Goal: Information Seeking & Learning: Learn about a topic

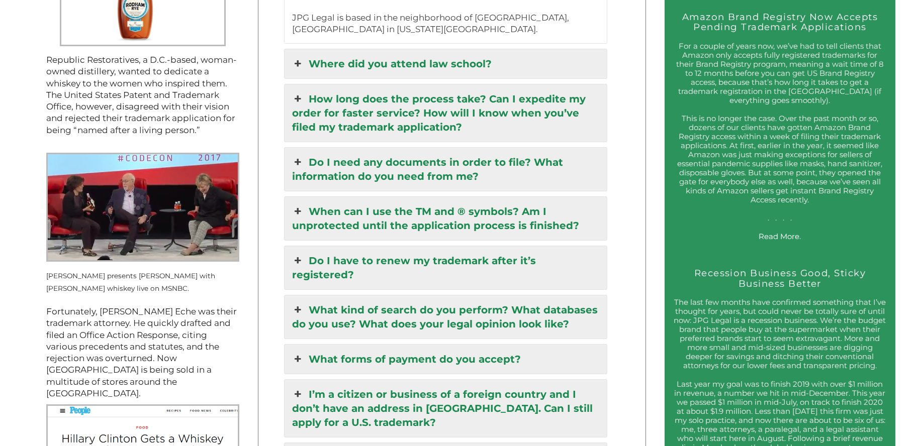
scroll to position [1333, 0]
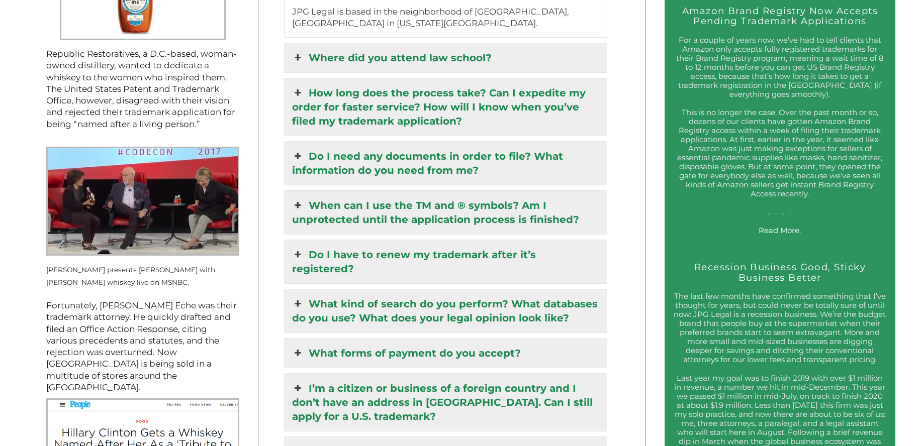
click at [454, 145] on link "Do I need any documents in order to file? What information do you need from me?" at bounding box center [446, 163] width 322 height 43
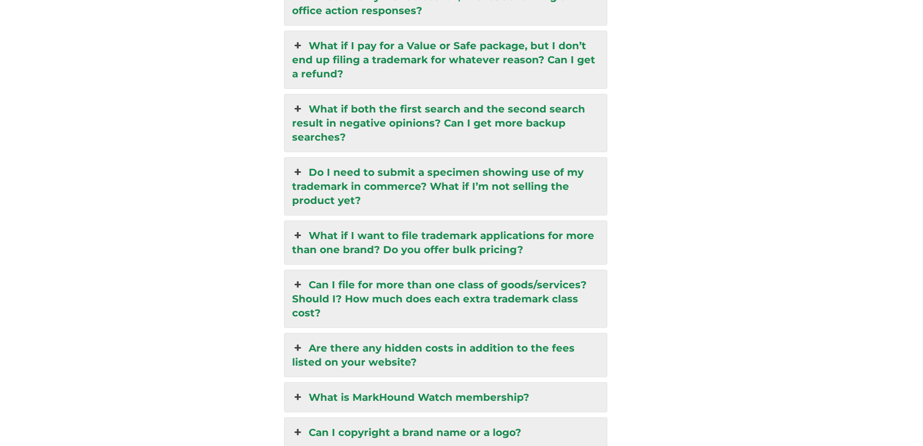
scroll to position [2446, 0]
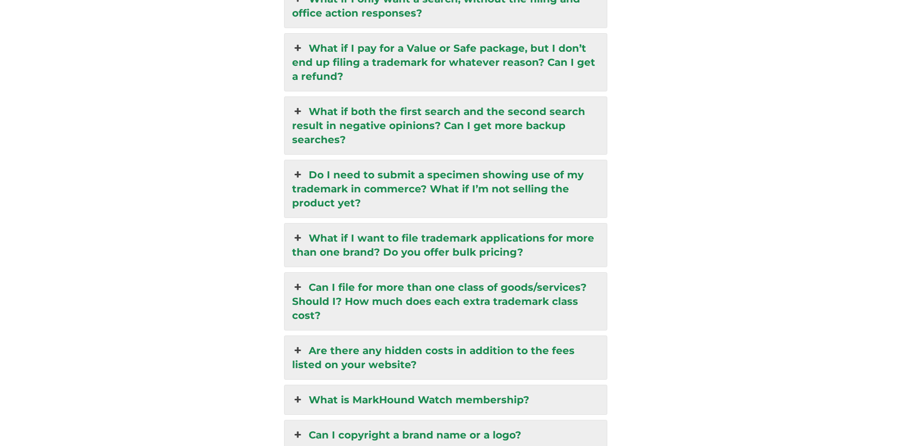
click at [484, 386] on link "What is MarkHound Watch membership?" at bounding box center [446, 400] width 322 height 29
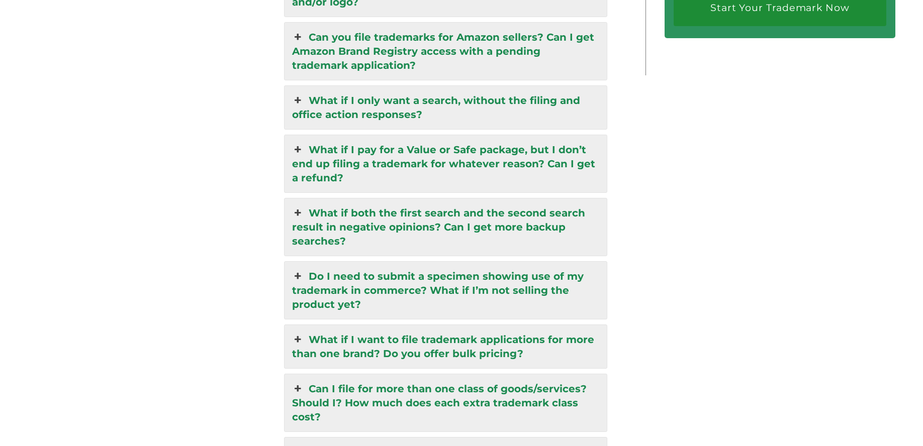
scroll to position [2222, 0]
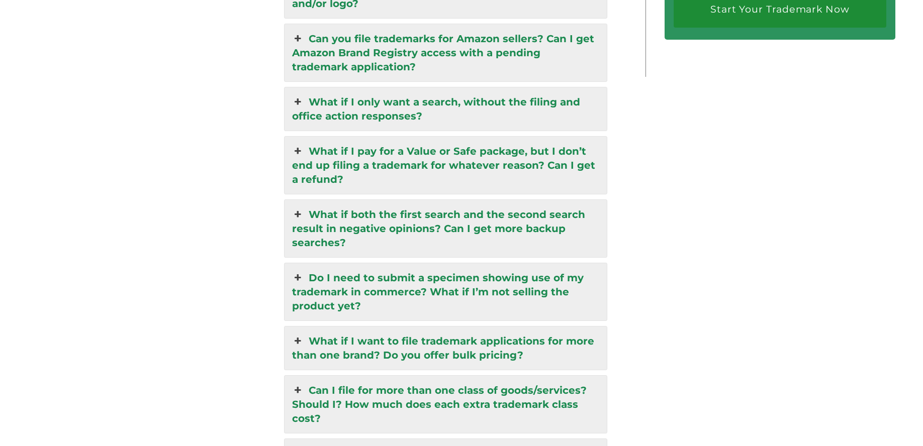
click at [515, 263] on link "Do I need to submit a specimen showing use of my trademark in commerce? What if…" at bounding box center [446, 291] width 322 height 57
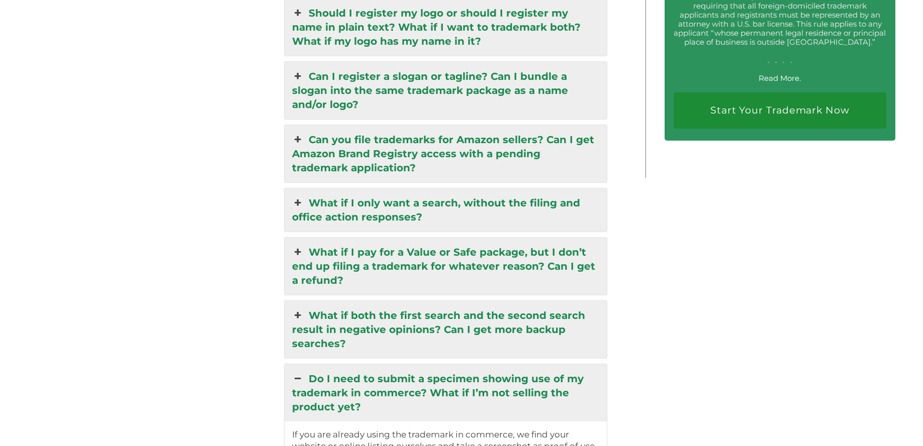
scroll to position [2120, 0]
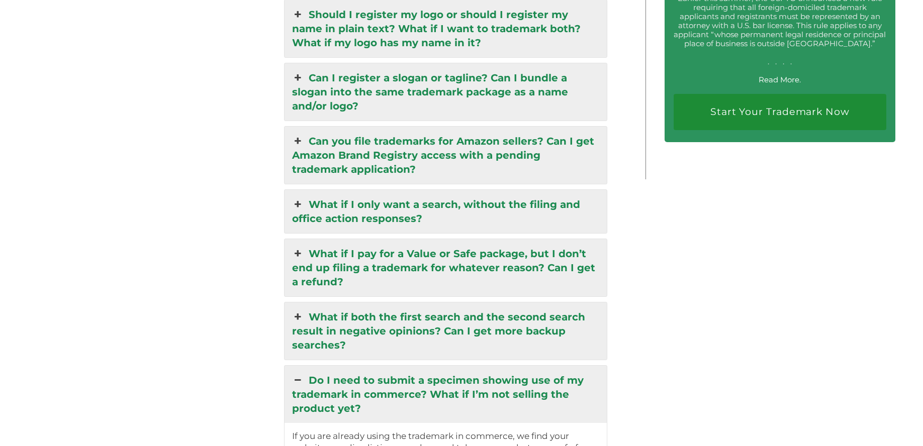
click at [568, 239] on link "What if I pay for a Value or Safe package, but I don’t end up filing a trademar…" at bounding box center [446, 267] width 322 height 57
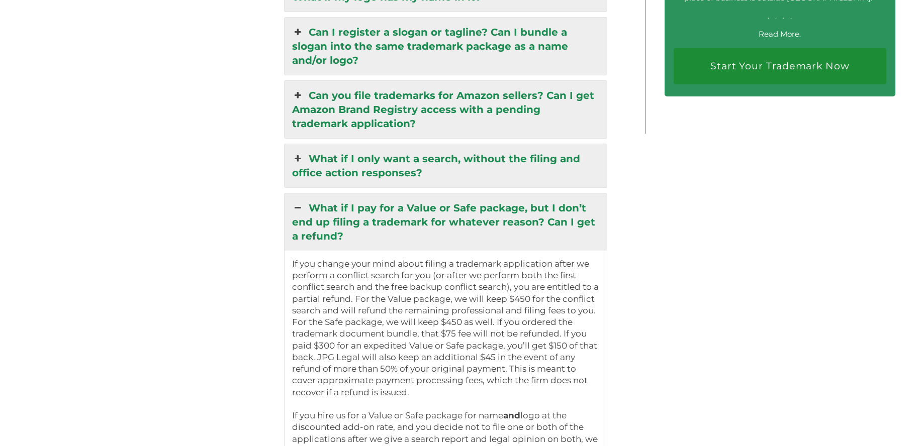
scroll to position [2068, 0]
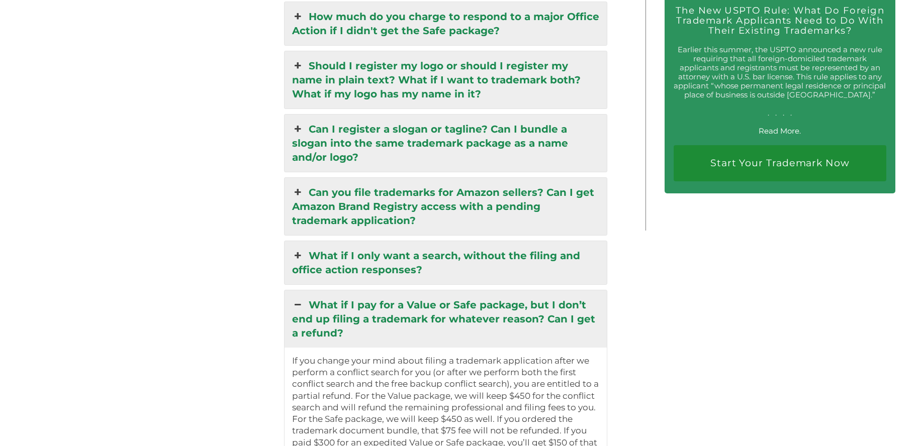
click at [535, 241] on link "What if I only want a search, without the filing and office action responses?" at bounding box center [446, 262] width 322 height 43
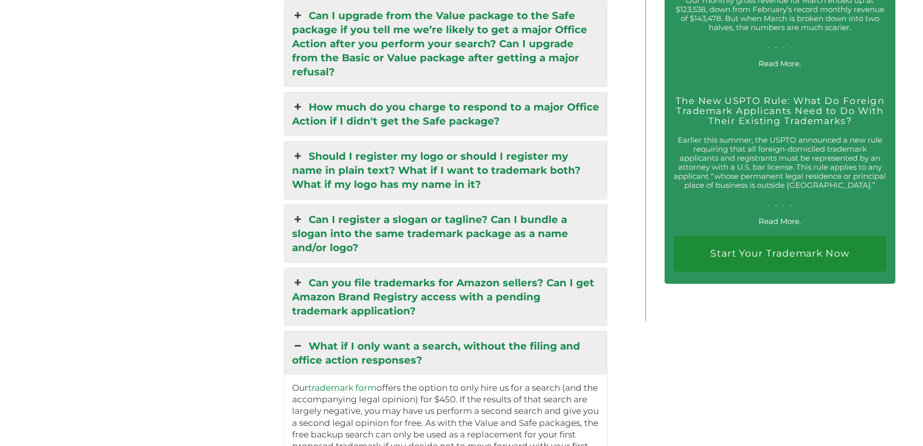
scroll to position [1966, 0]
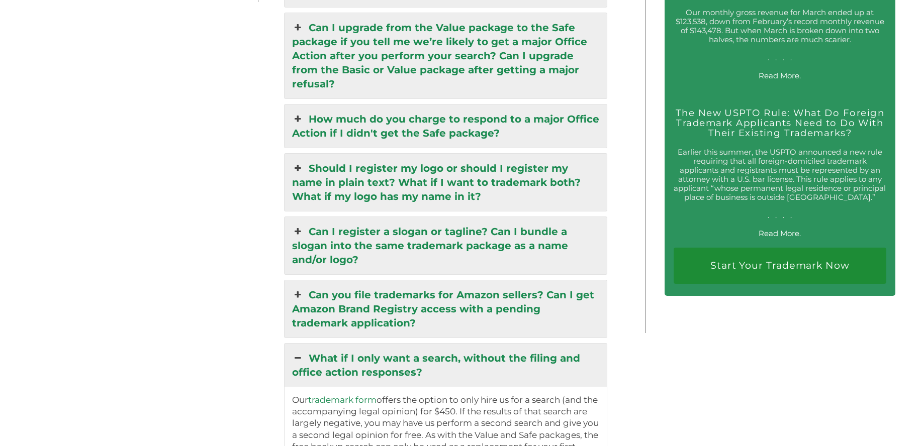
click at [531, 281] on link "Can you file trademarks for Amazon sellers? Can I get Amazon Brand Registry acc…" at bounding box center [446, 309] width 322 height 57
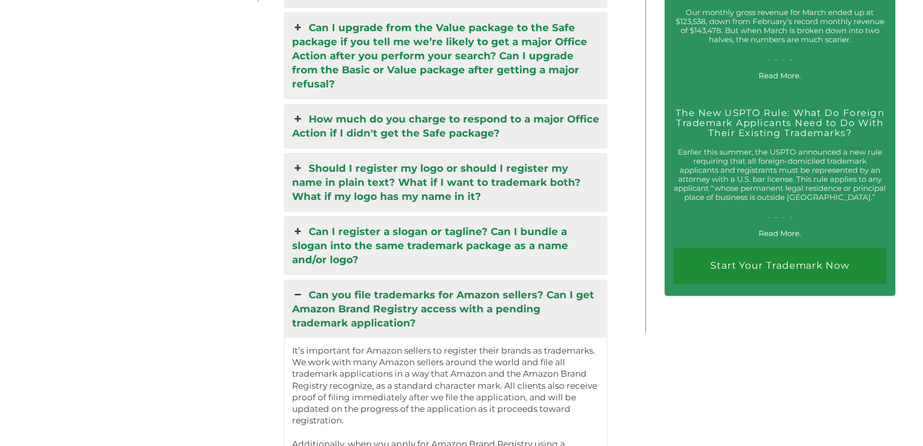
click at [545, 217] on link "Can I register a slogan or tagline? Can I bundle a slogan into the same tradema…" at bounding box center [446, 245] width 322 height 57
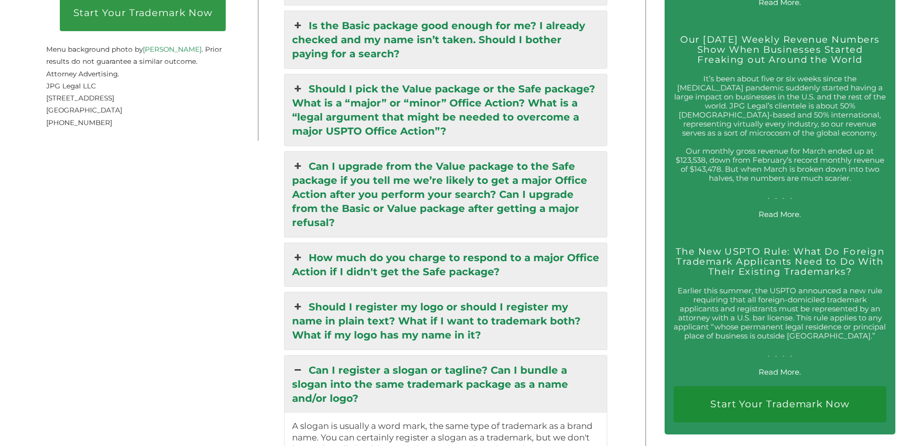
scroll to position [1812, 0]
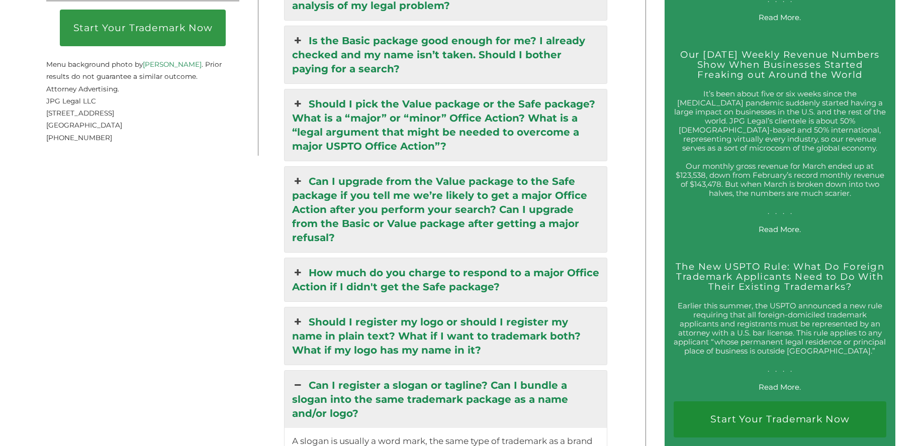
click at [544, 258] on link "How much do you charge to respond to a major Office Action if I didn't get the …" at bounding box center [446, 279] width 322 height 43
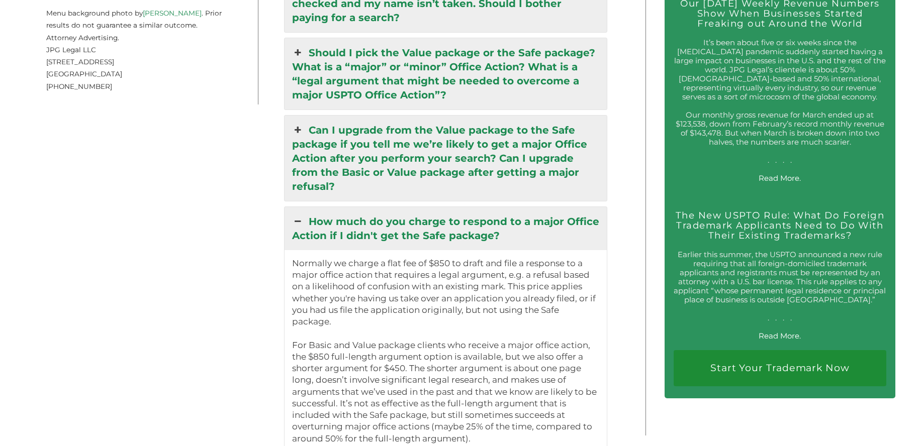
scroll to position [1761, 0]
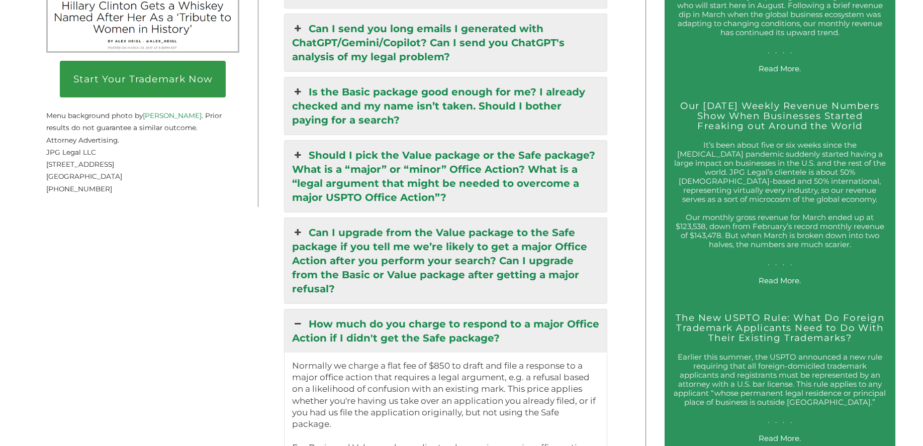
click at [520, 238] on link "Can I upgrade from the Value package to the Safe package if you tell me we’re l…" at bounding box center [446, 260] width 322 height 85
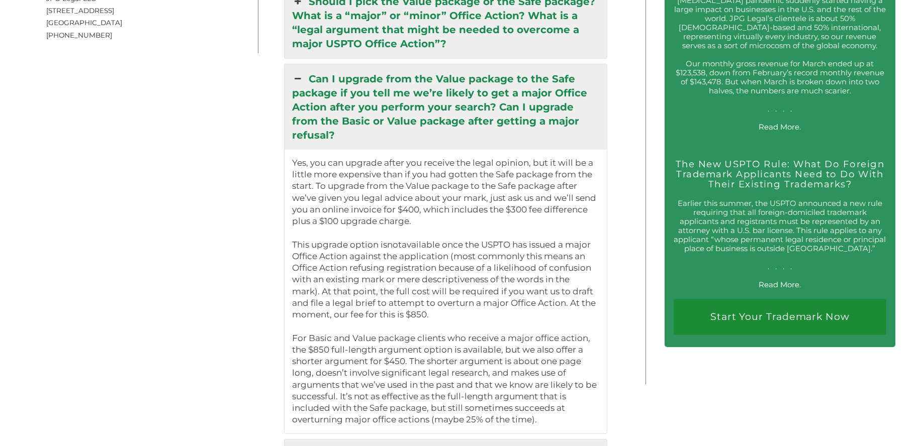
scroll to position [1709, 0]
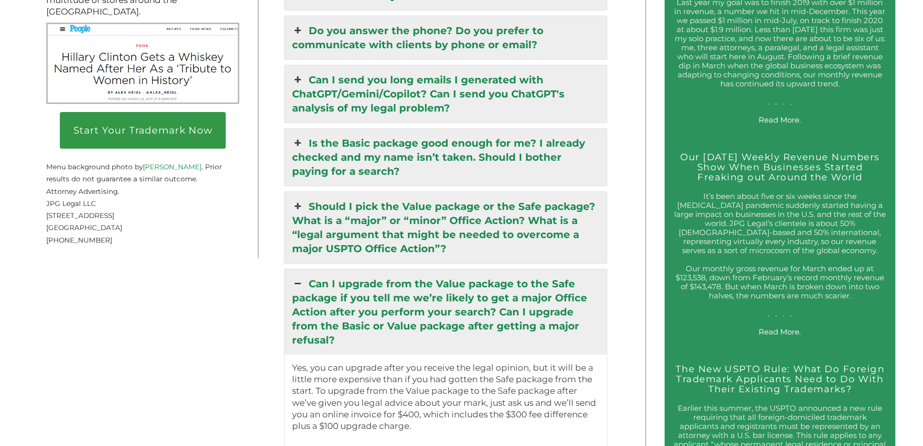
click at [367, 220] on link "Should I pick the Value package or the Safe package? What is a “major” or “mino…" at bounding box center [446, 227] width 322 height 71
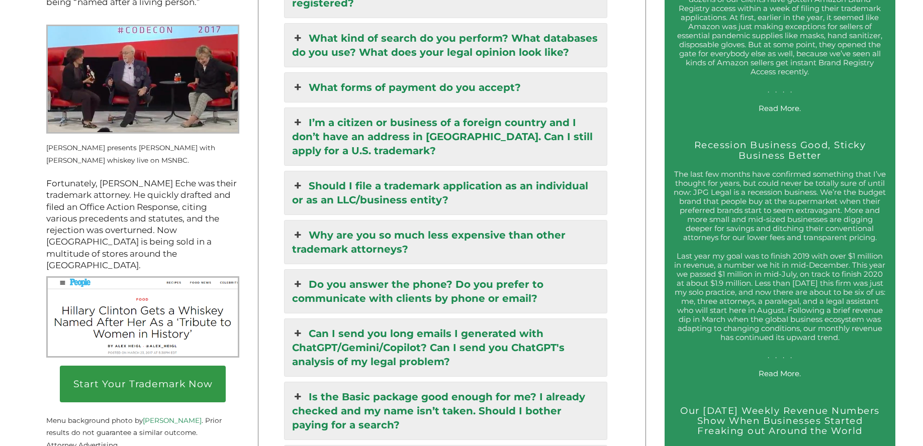
scroll to position [1453, 0]
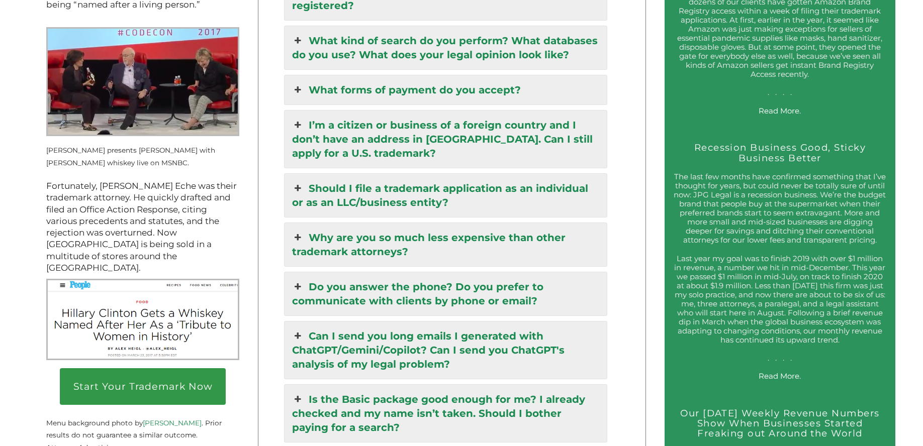
click at [519, 174] on link "Should I file a trademark application as an individual or as an LLC/business en…" at bounding box center [446, 195] width 322 height 43
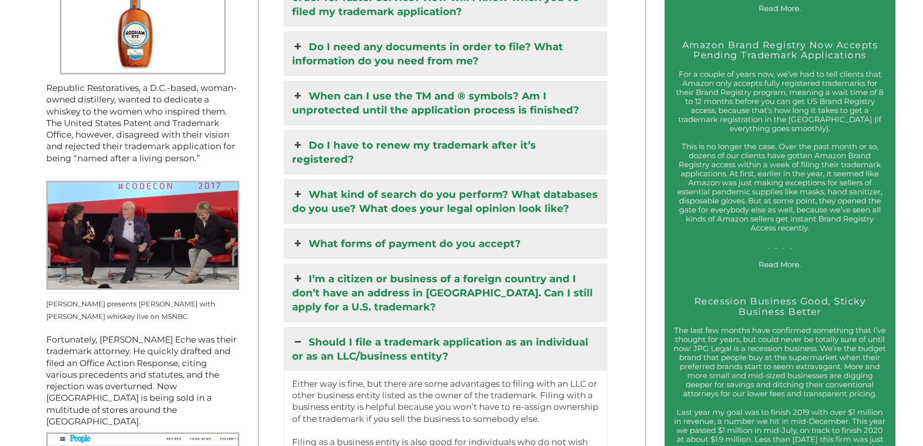
scroll to position [1248, 0]
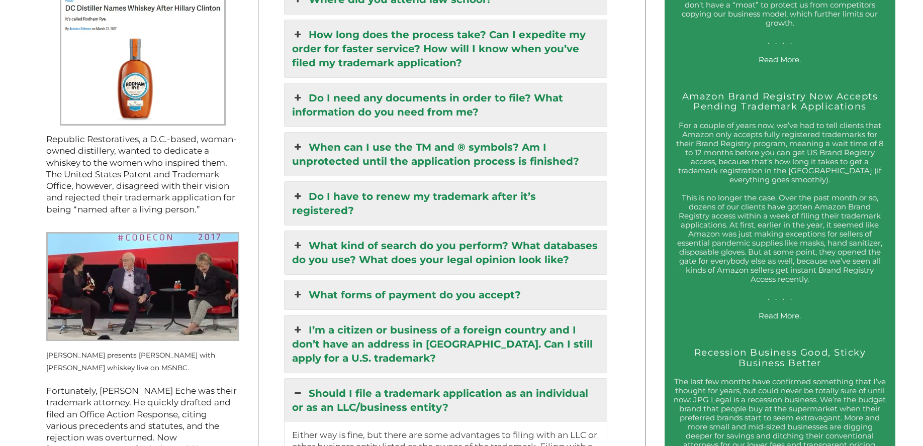
click at [536, 183] on link "Do I have to renew my trademark after it’s registered?" at bounding box center [446, 203] width 322 height 43
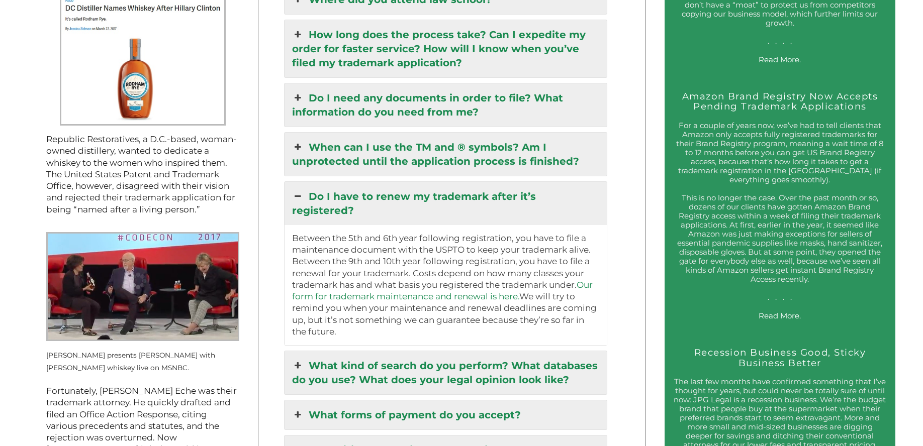
click at [493, 147] on link "When can I use the TM and ® symbols? Am I unprotected until the application pro…" at bounding box center [446, 154] width 322 height 43
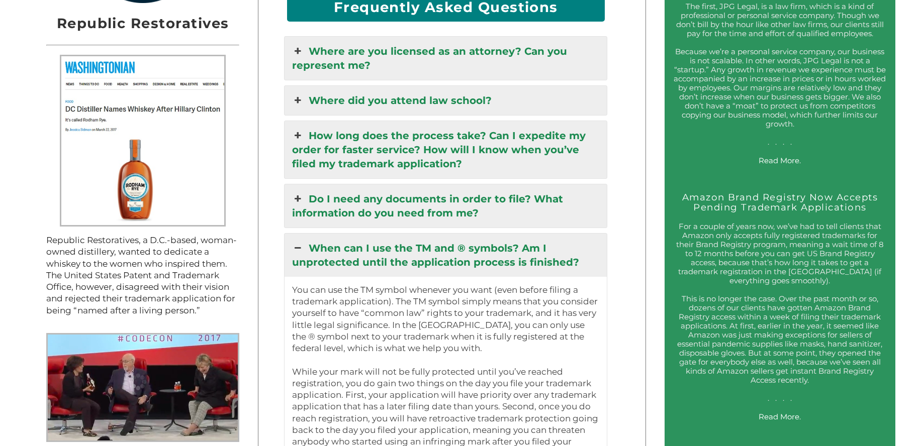
scroll to position [1145, 0]
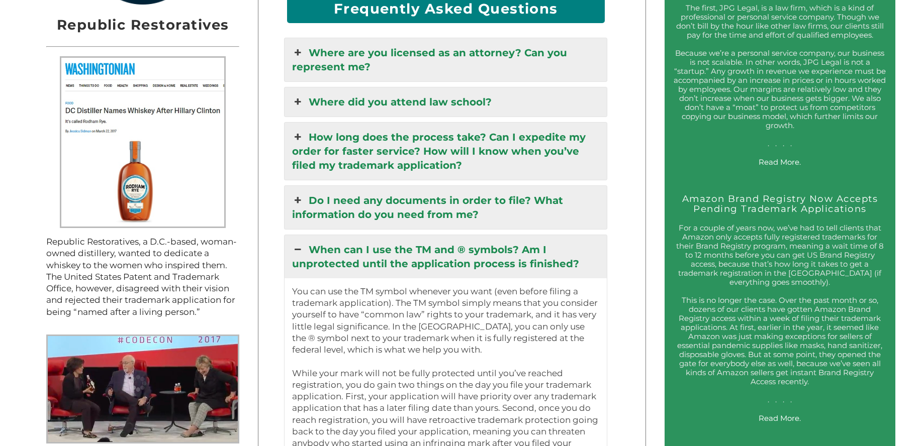
click at [546, 186] on link "Do I need any documents in order to file? What information do you need from me?" at bounding box center [446, 207] width 322 height 43
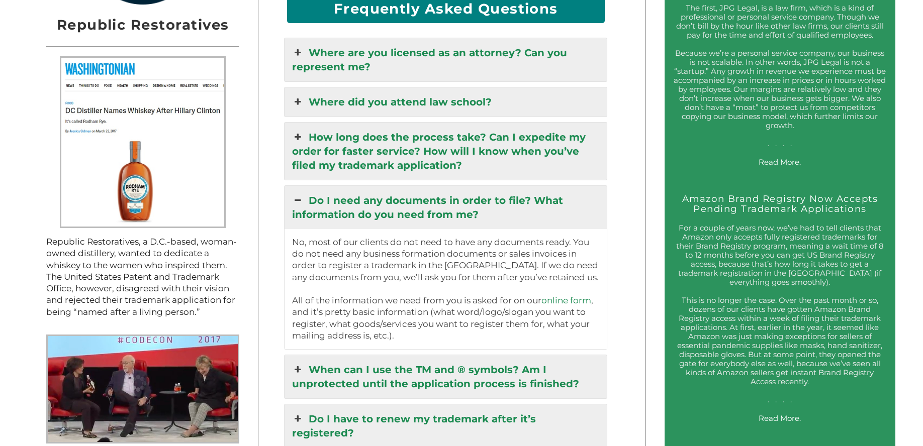
click at [540, 136] on link "How long does the process take? Can I expedite my order for faster service? How…" at bounding box center [446, 151] width 322 height 57
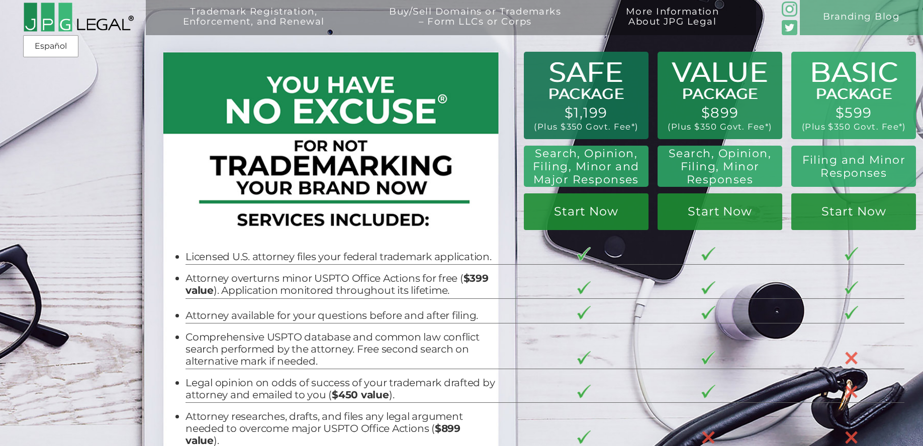
scroll to position [0, 0]
